Goal: Information Seeking & Learning: Learn about a topic

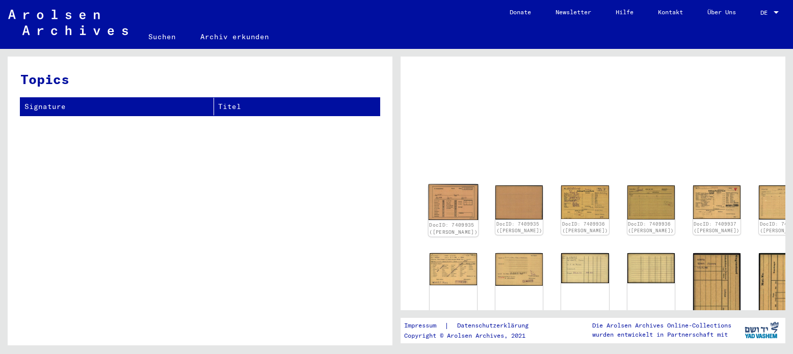
click at [448, 198] on img at bounding box center [453, 202] width 50 height 36
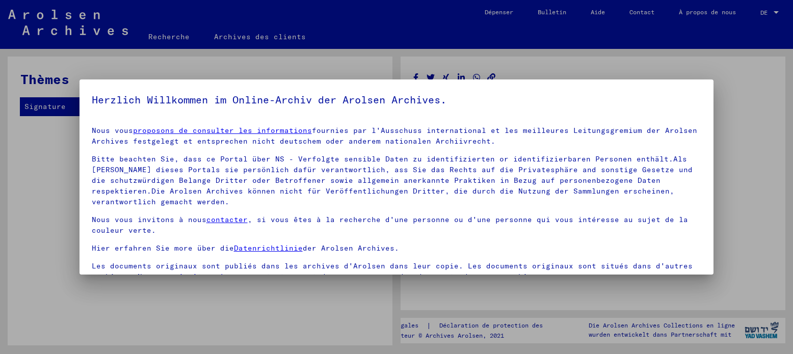
click at [282, 129] on font "proposons de consulter les informations" at bounding box center [222, 130] width 179 height 9
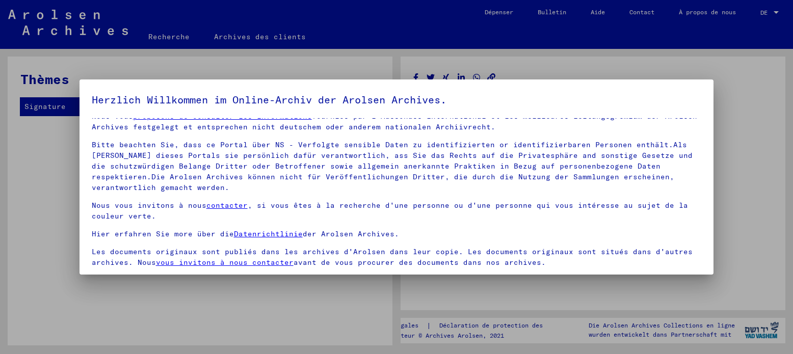
click at [762, 130] on div at bounding box center [396, 177] width 793 height 354
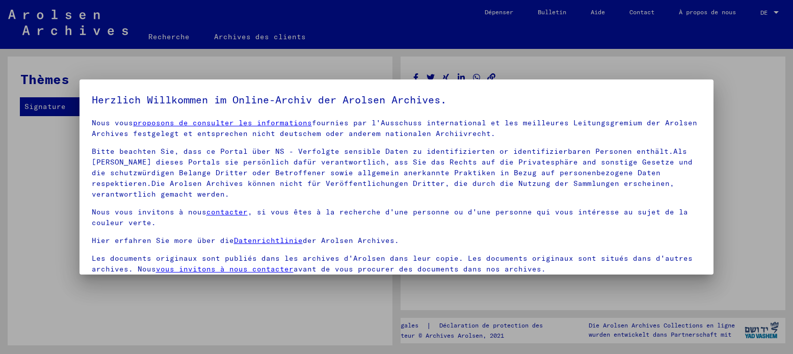
click at [762, 130] on div at bounding box center [396, 177] width 793 height 354
click at [733, 131] on div at bounding box center [396, 177] width 793 height 354
drag, startPoint x: 733, startPoint y: 131, endPoint x: 266, endPoint y: 120, distance: 466.7
click at [266, 120] on div "Herzlich Willkommen im Online-Archiv der Arolsen Archives. Nous vous proposons …" at bounding box center [396, 177] width 793 height 354
click at [266, 120] on font "proposons de consulter les informations" at bounding box center [222, 122] width 179 height 9
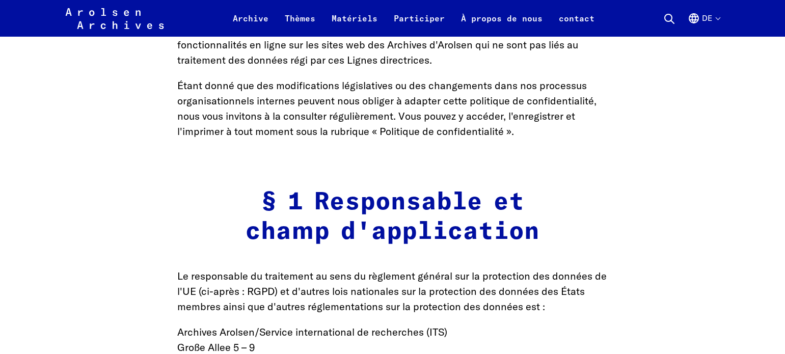
scroll to position [245, 0]
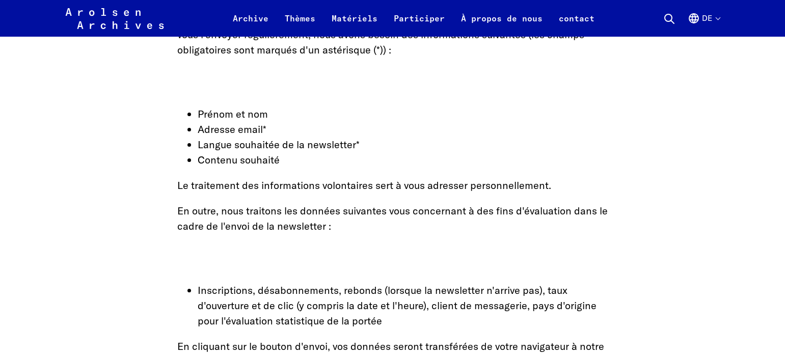
scroll to position [2445, 0]
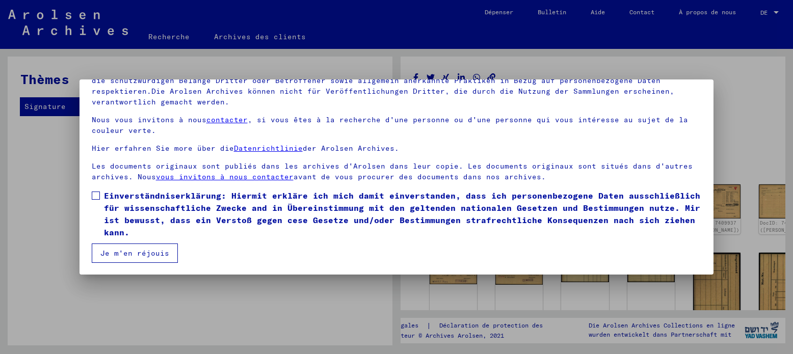
scroll to position [86, 0]
click at [99, 192] on span at bounding box center [96, 195] width 8 height 8
click at [152, 249] on font "Je m'en réjouis" at bounding box center [134, 252] width 69 height 9
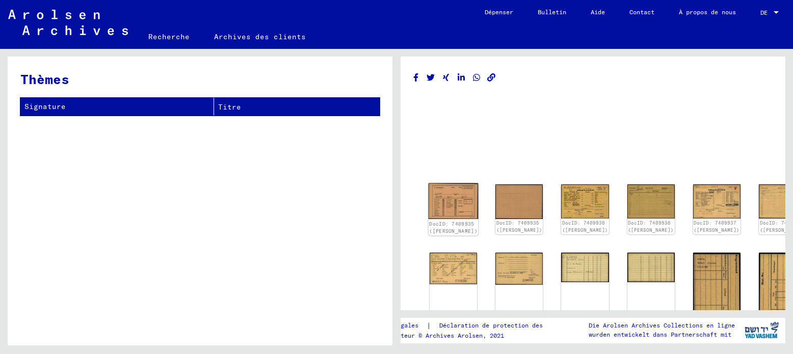
click at [459, 200] on img at bounding box center [453, 201] width 50 height 36
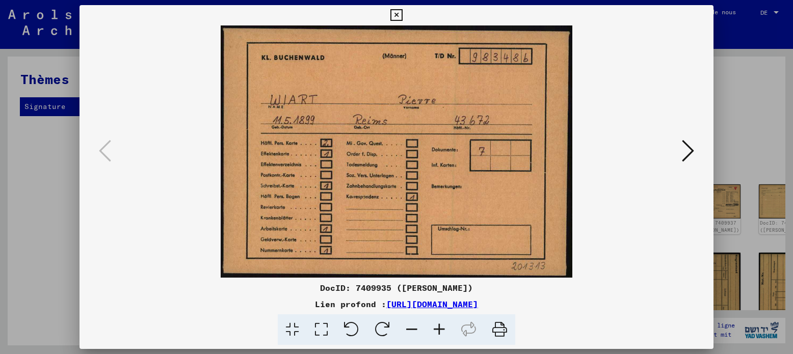
click at [693, 147] on icon at bounding box center [688, 151] width 12 height 24
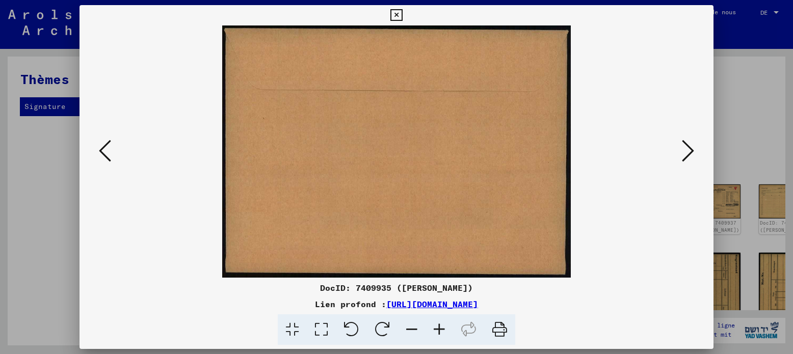
click at [693, 147] on icon at bounding box center [688, 151] width 12 height 24
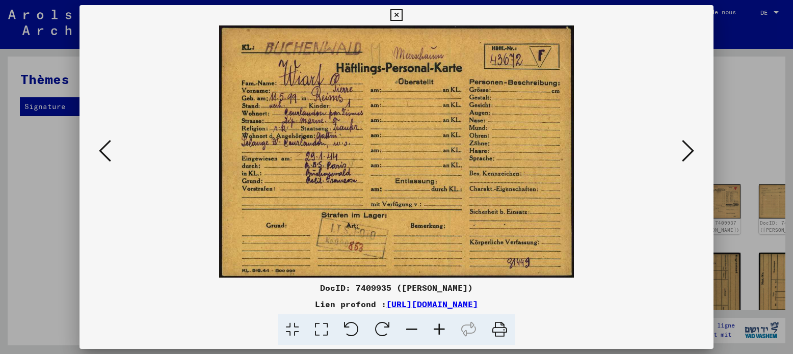
click at [690, 149] on icon at bounding box center [688, 151] width 12 height 24
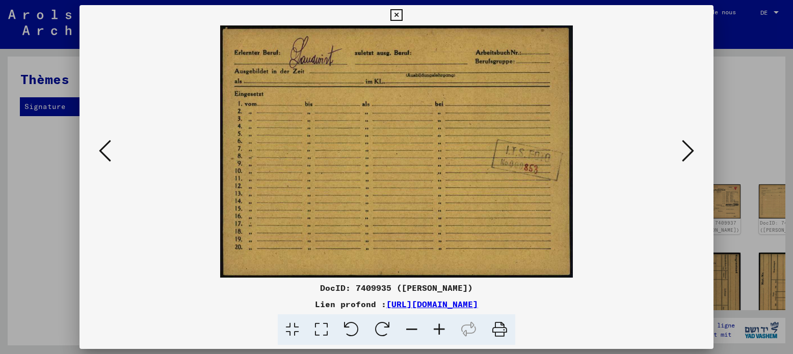
click at [690, 149] on icon at bounding box center [688, 151] width 12 height 24
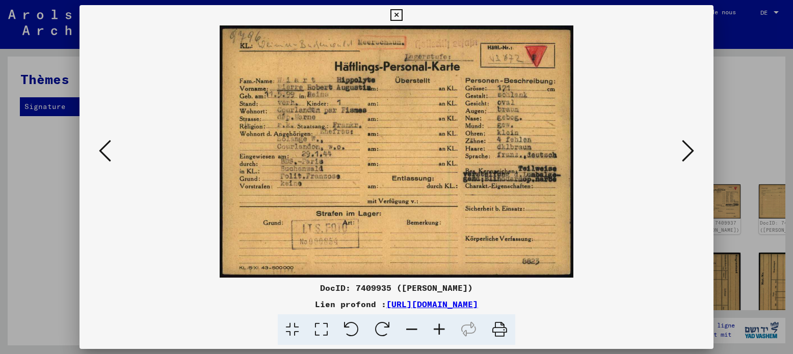
click at [690, 151] on icon at bounding box center [688, 151] width 12 height 24
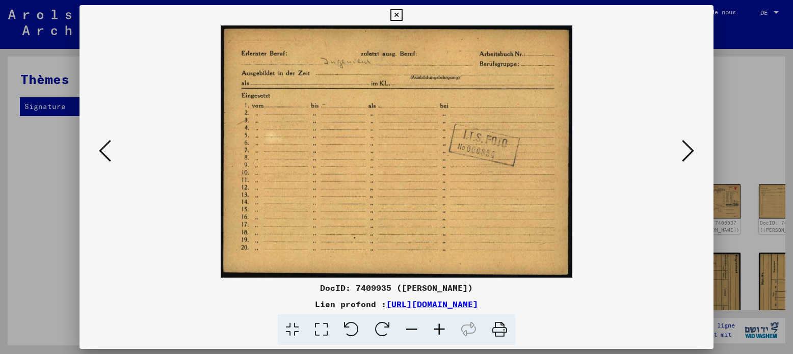
click at [690, 151] on icon at bounding box center [688, 151] width 12 height 24
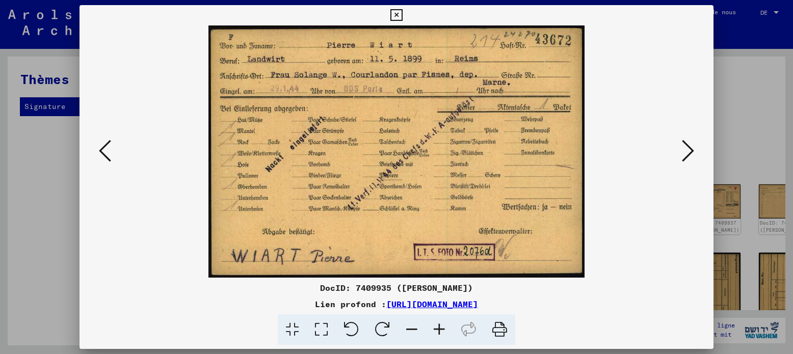
click at [104, 145] on icon at bounding box center [105, 151] width 12 height 24
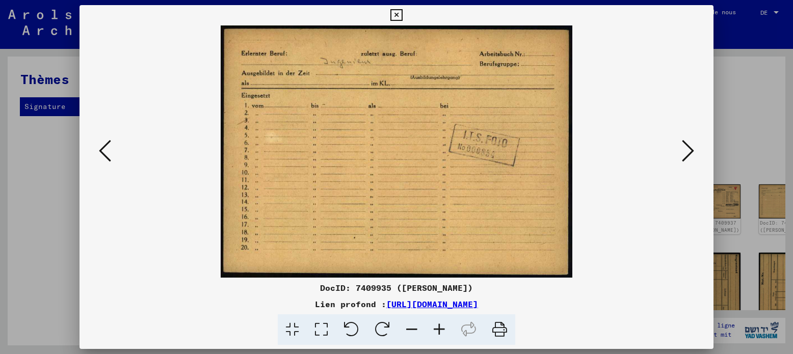
click at [104, 145] on icon at bounding box center [105, 151] width 12 height 24
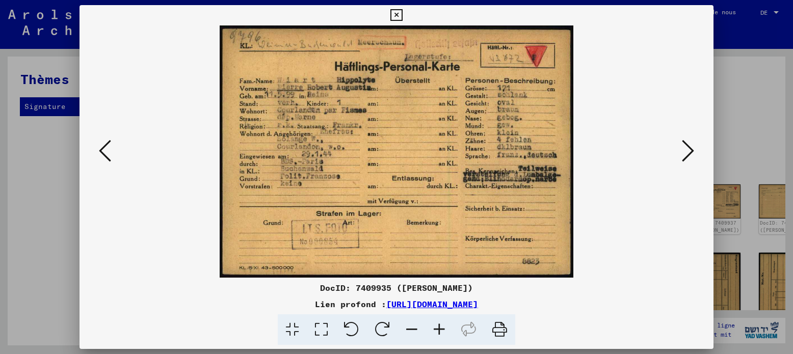
click at [104, 145] on icon at bounding box center [105, 151] width 12 height 24
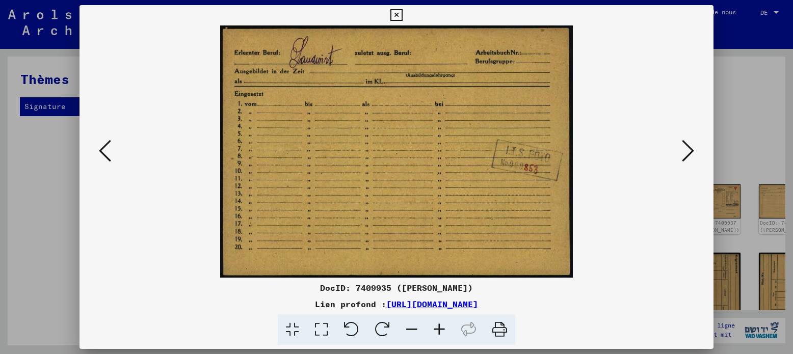
click at [104, 145] on icon at bounding box center [105, 151] width 12 height 24
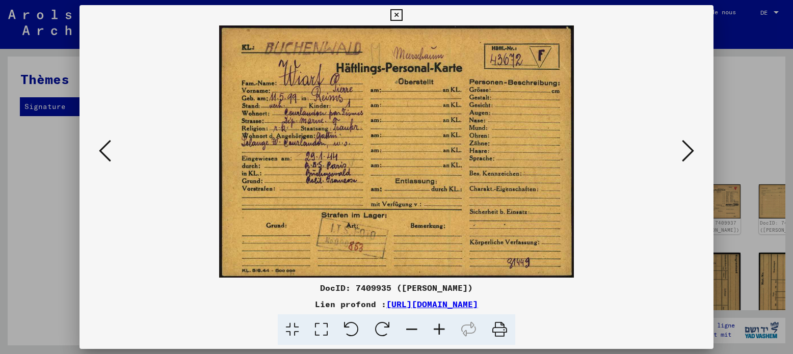
click at [694, 150] on button at bounding box center [688, 151] width 18 height 29
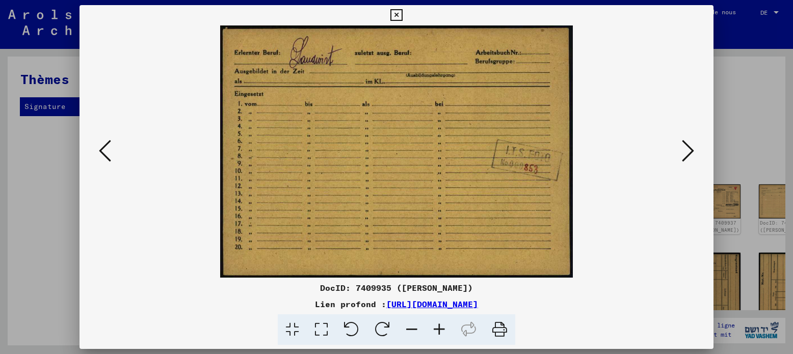
click at [694, 150] on button at bounding box center [688, 151] width 18 height 29
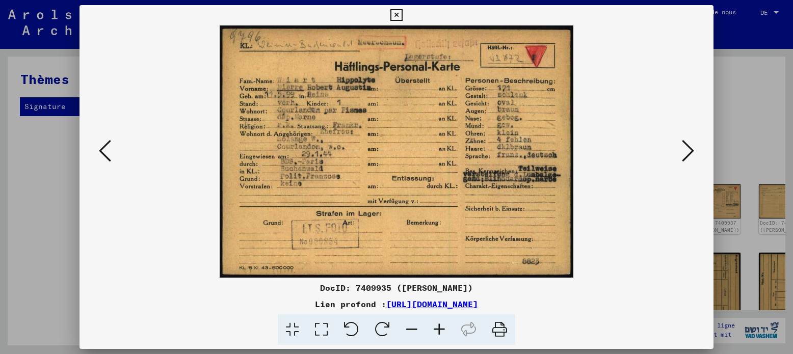
click at [694, 150] on button at bounding box center [688, 151] width 18 height 29
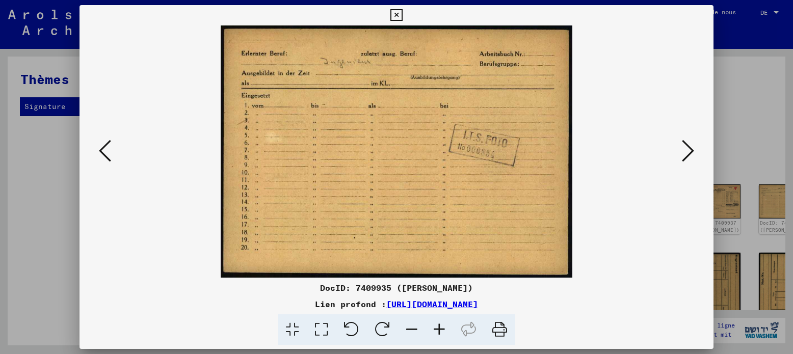
click at [694, 150] on button at bounding box center [688, 151] width 18 height 29
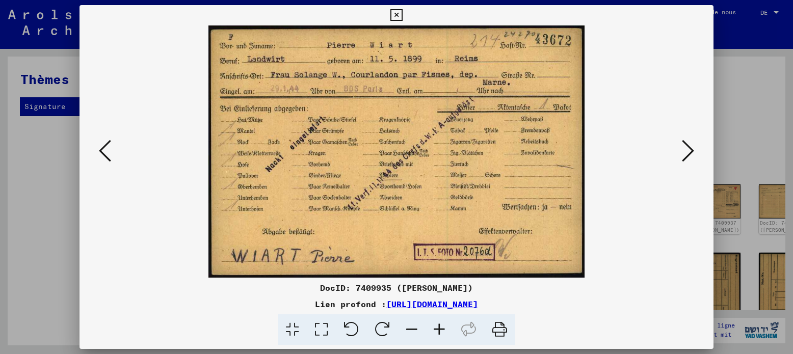
click at [694, 150] on button at bounding box center [688, 151] width 18 height 29
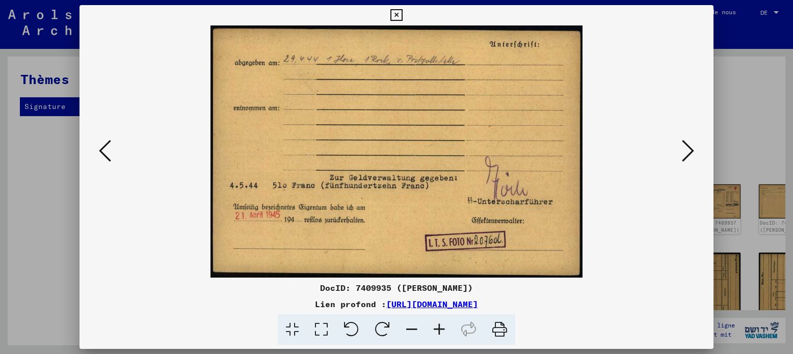
click at [689, 148] on icon at bounding box center [688, 151] width 12 height 24
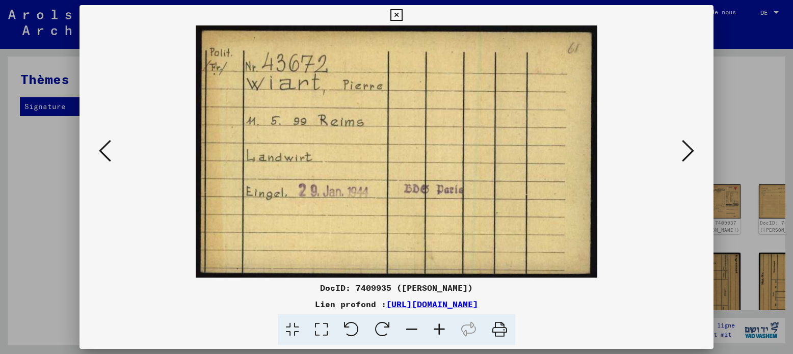
click at [689, 148] on icon at bounding box center [688, 151] width 12 height 24
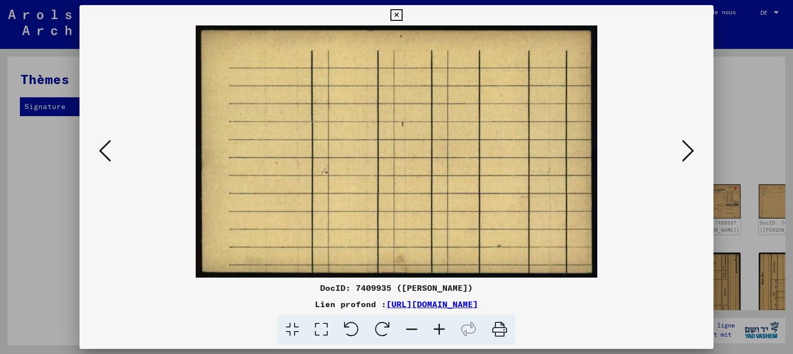
click at [689, 148] on icon at bounding box center [688, 151] width 12 height 24
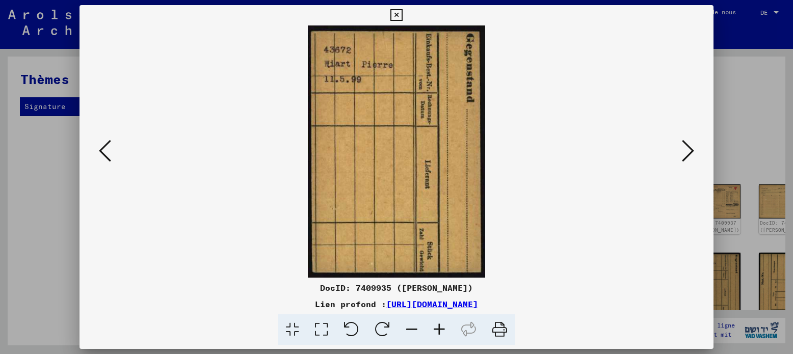
click at [689, 148] on icon at bounding box center [688, 151] width 12 height 24
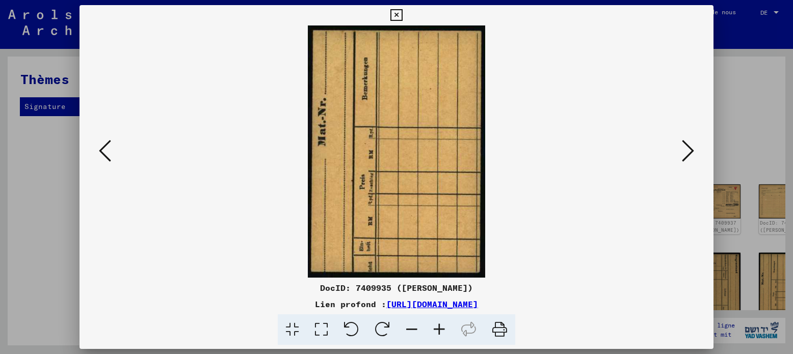
click at [689, 148] on icon at bounding box center [688, 151] width 12 height 24
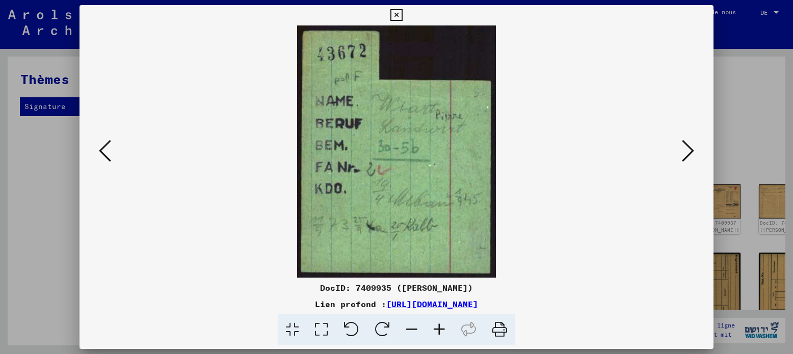
click at [694, 148] on icon at bounding box center [688, 151] width 12 height 24
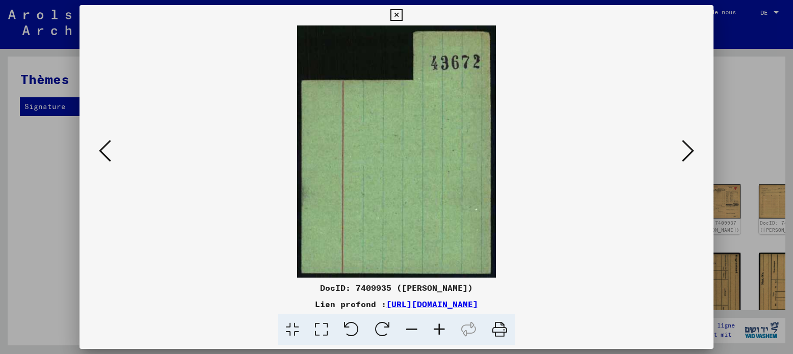
click at [694, 148] on icon at bounding box center [688, 151] width 12 height 24
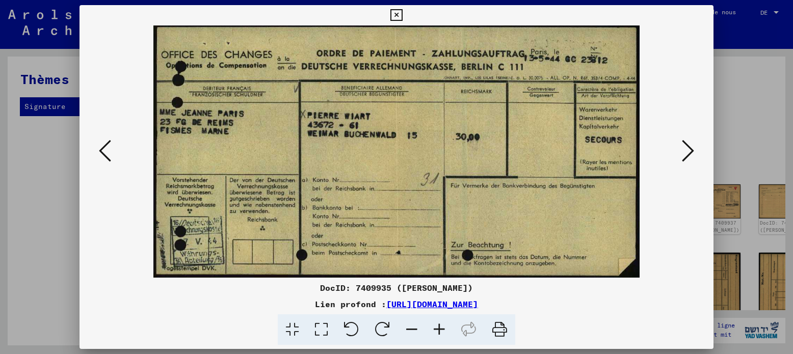
click at [687, 149] on icon at bounding box center [688, 151] width 12 height 24
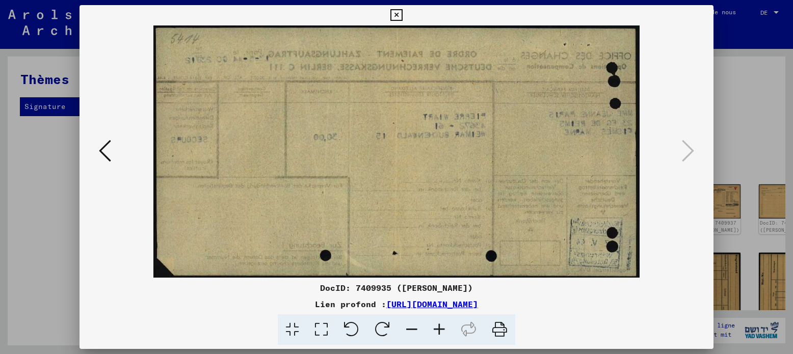
click at [100, 149] on icon at bounding box center [105, 151] width 12 height 24
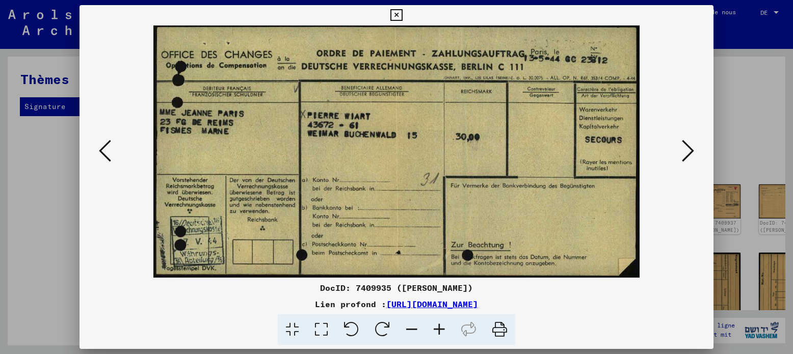
click at [100, 149] on icon at bounding box center [105, 151] width 12 height 24
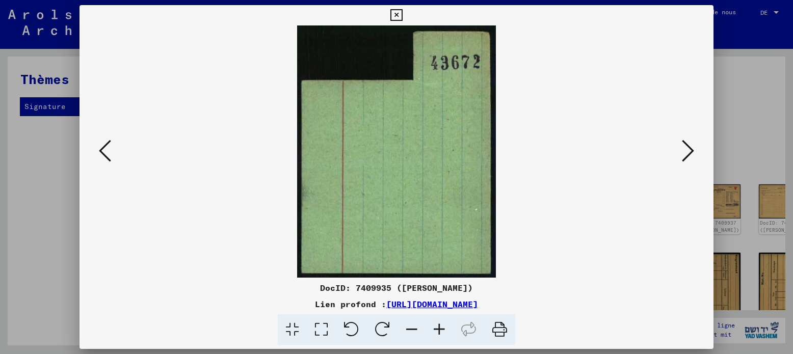
click at [100, 149] on icon at bounding box center [105, 151] width 12 height 24
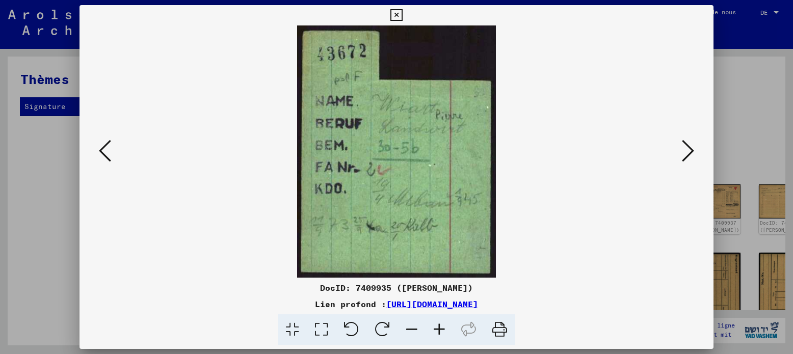
click at [100, 149] on icon at bounding box center [105, 151] width 12 height 24
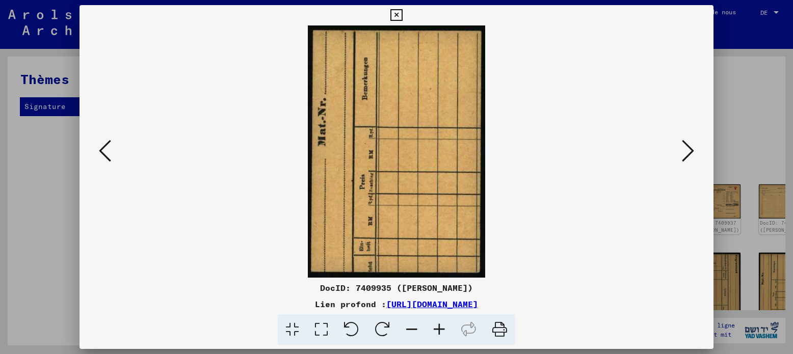
click at [100, 149] on icon at bounding box center [105, 151] width 12 height 24
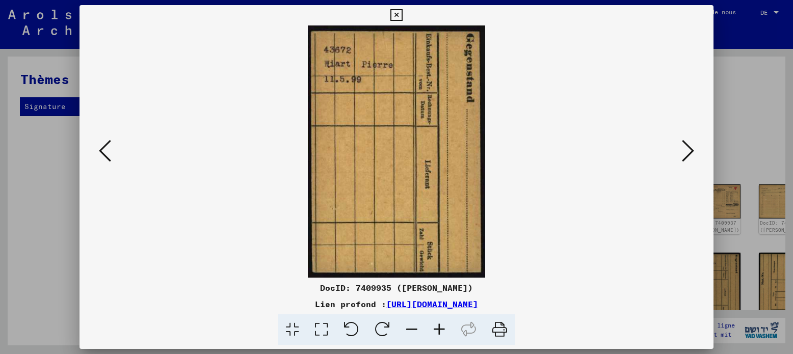
click at [100, 149] on icon at bounding box center [105, 151] width 12 height 24
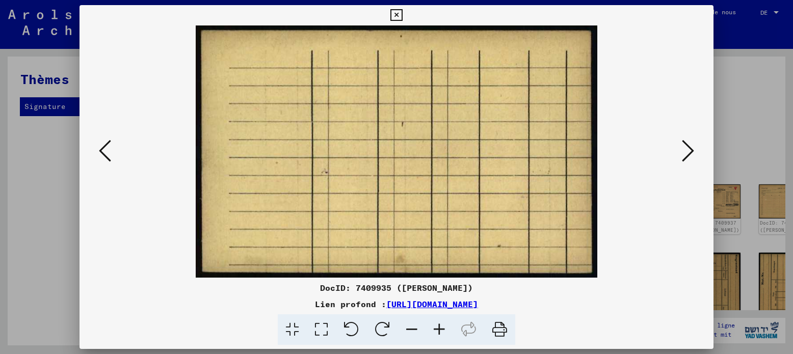
click at [435, 306] on font "https://collections.arolsen-archives.org/de/document/7409935" at bounding box center [432, 304] width 92 height 10
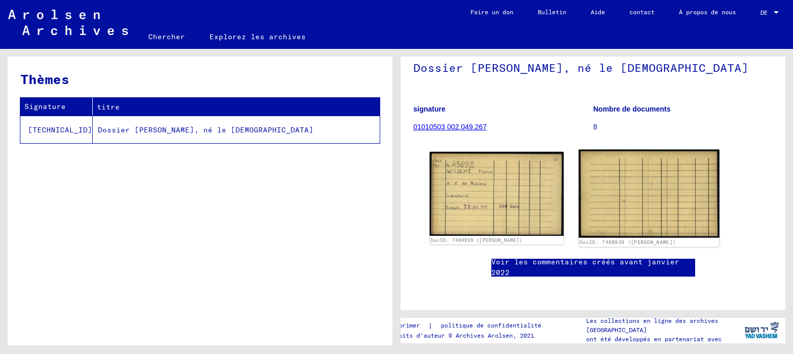
scroll to position [87, 0]
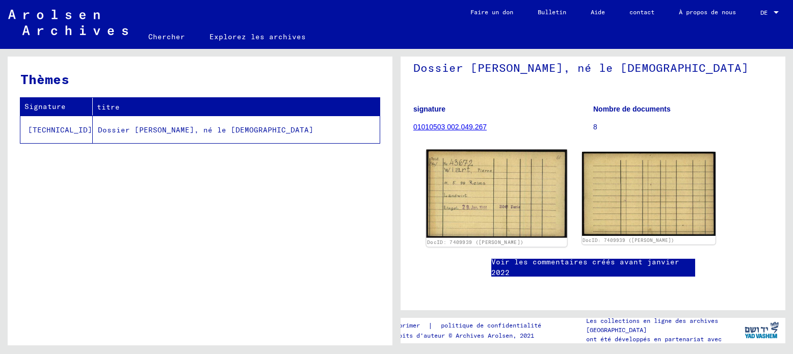
click at [467, 180] on img at bounding box center [496, 194] width 141 height 88
